Goal: Task Accomplishment & Management: Use online tool/utility

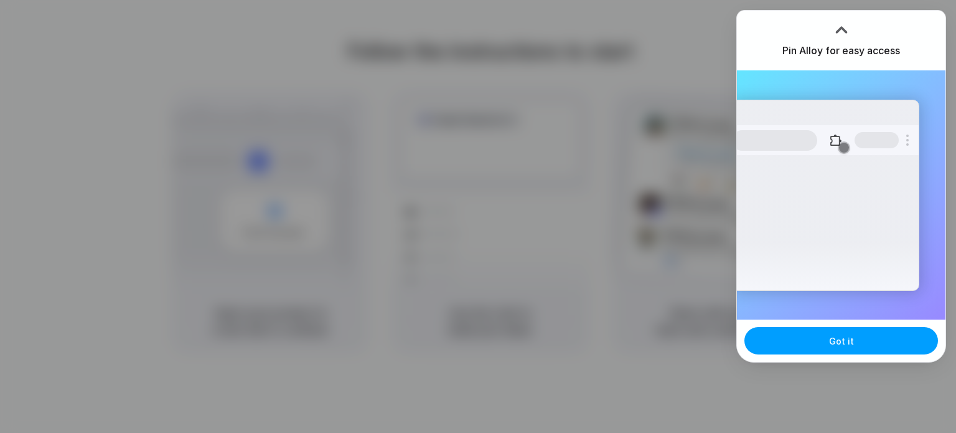
click at [774, 344] on button "Got it" at bounding box center [841, 340] width 194 height 27
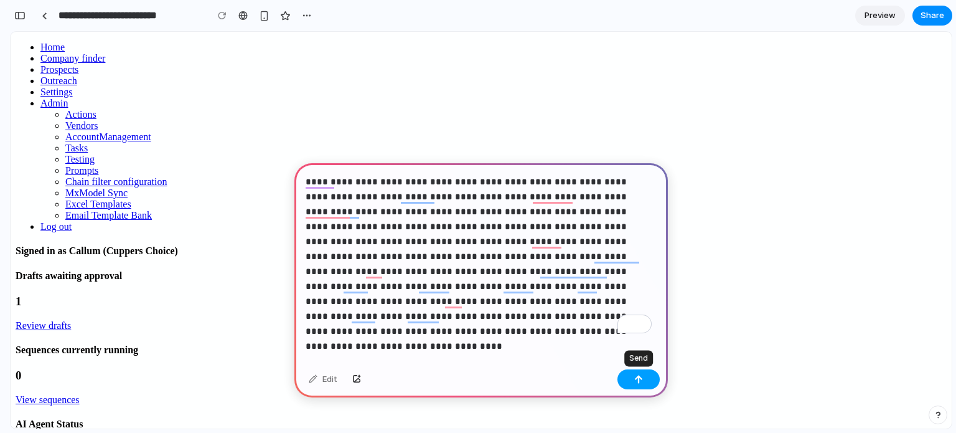
click at [629, 386] on button "button" at bounding box center [638, 379] width 42 height 20
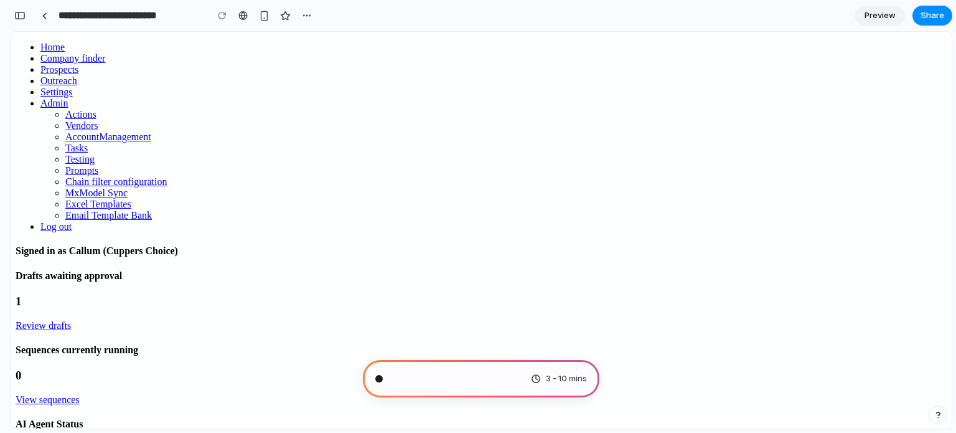
scroll to position [317, 0]
type input "**********"
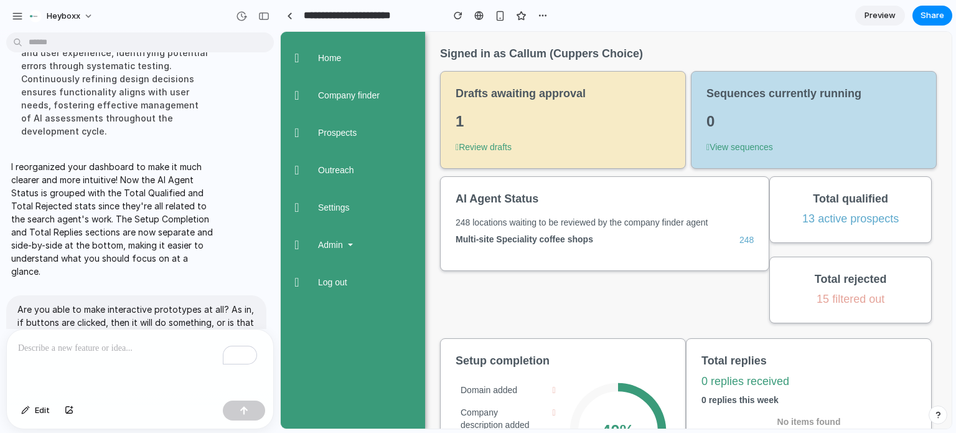
scroll to position [449, 0]
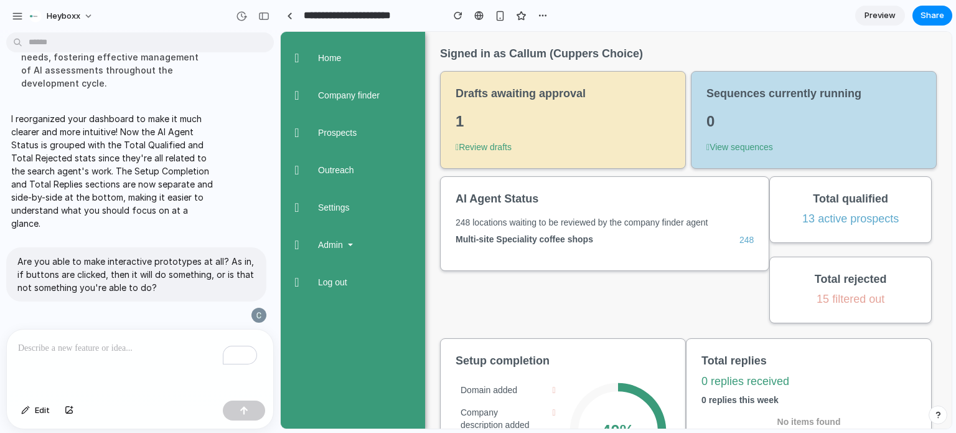
click at [87, 350] on p "To enrich screen reader interactions, please activate Accessibility in Grammarl…" at bounding box center [137, 347] width 239 height 15
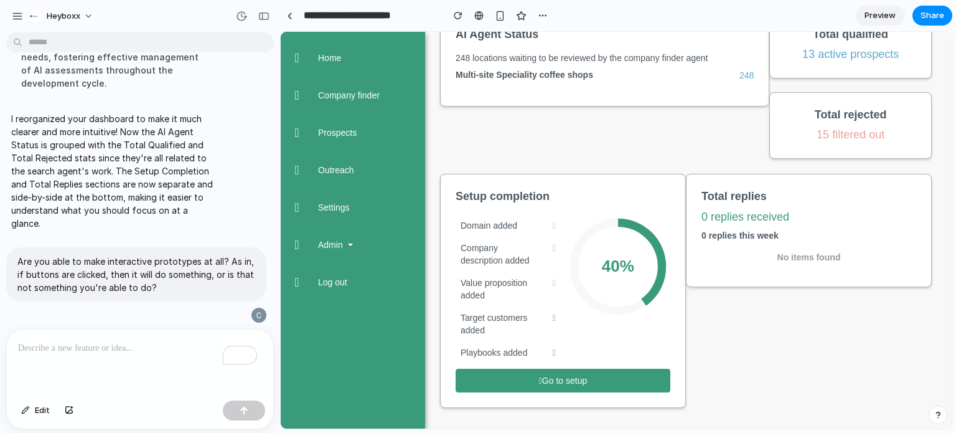
scroll to position [0, 0]
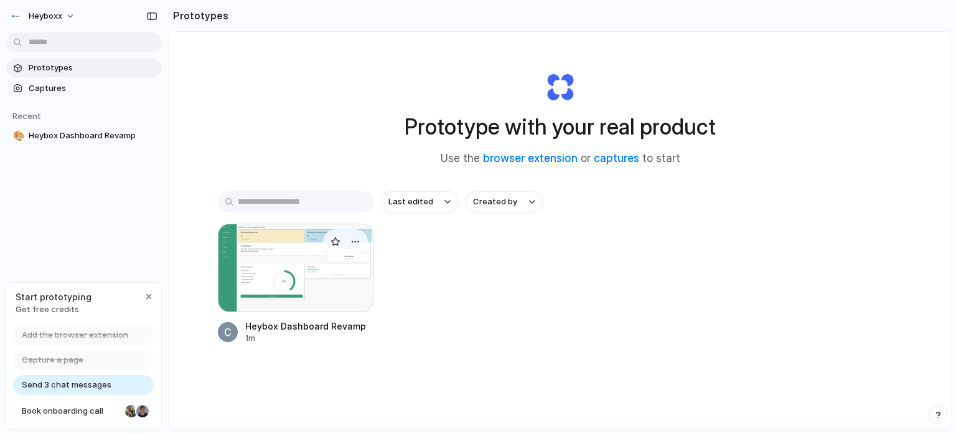
click at [305, 283] on div at bounding box center [296, 267] width 156 height 88
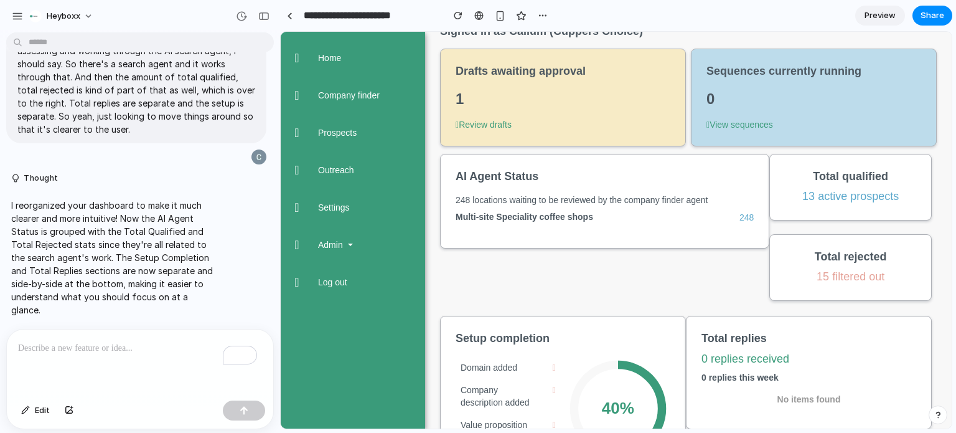
scroll to position [22, 0]
click at [577, 224] on div "Multi-site Speciality coffee shops" at bounding box center [595, 219] width 279 height 16
click at [839, 273] on span "15 filtered out" at bounding box center [850, 277] width 131 height 16
click at [725, 122] on link "View sequences" at bounding box center [739, 124] width 67 height 12
click at [138, 355] on div "To enrich screen reader interactions, please activate Accessibility in Grammarl…" at bounding box center [140, 362] width 266 height 66
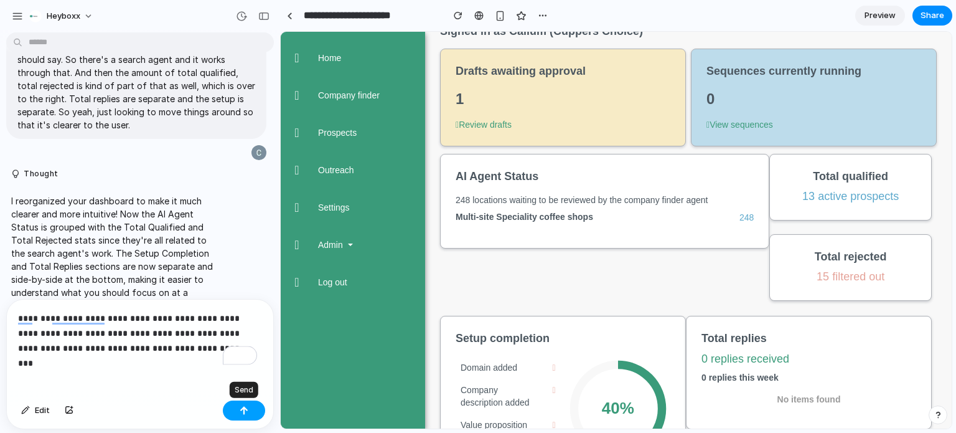
click at [233, 408] on button "button" at bounding box center [244, 410] width 42 height 20
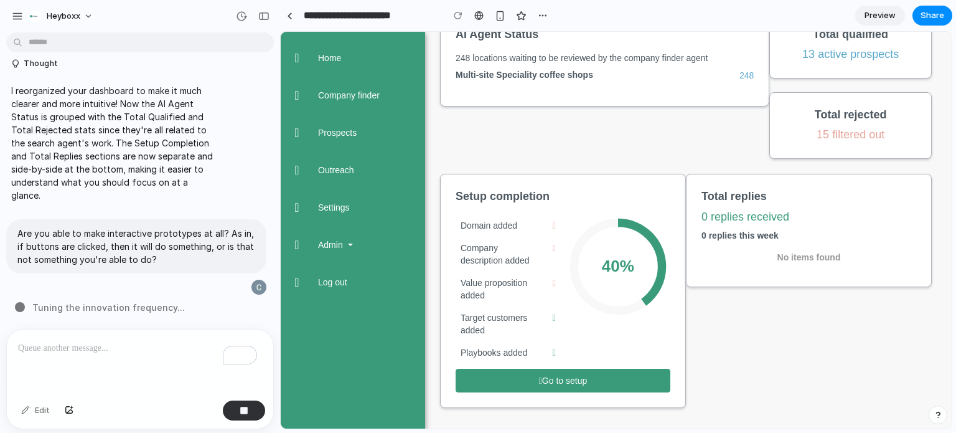
scroll to position [0, 0]
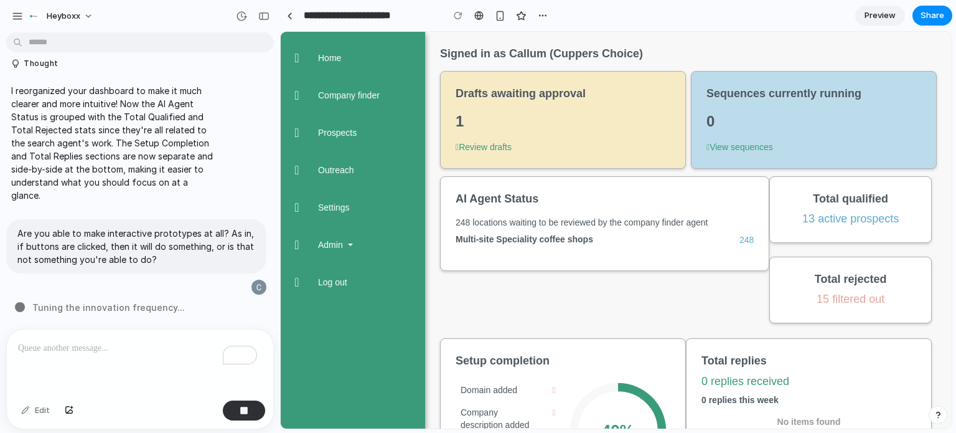
click at [883, 22] on link "Preview" at bounding box center [880, 16] width 50 height 20
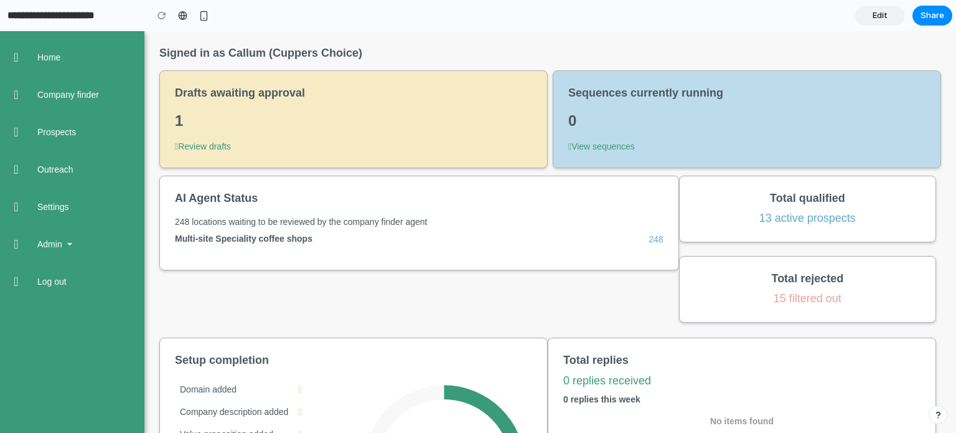
click at [614, 143] on link "View sequences" at bounding box center [601, 146] width 67 height 12
